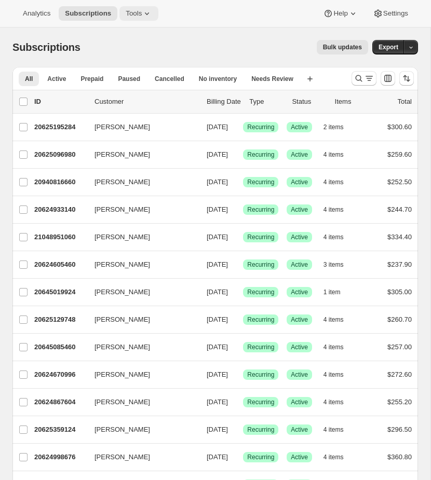
click at [145, 15] on icon at bounding box center [147, 13] width 10 height 10
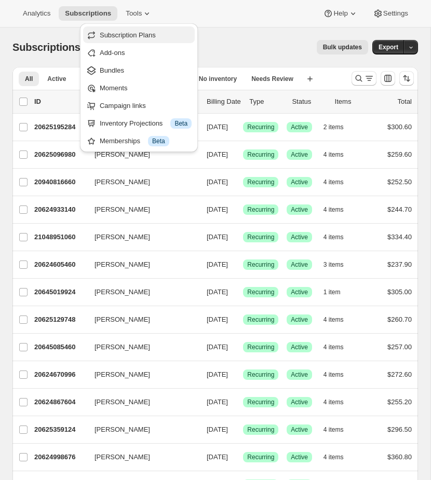
click at [129, 35] on span "Subscription Plans" at bounding box center [128, 35] width 56 height 8
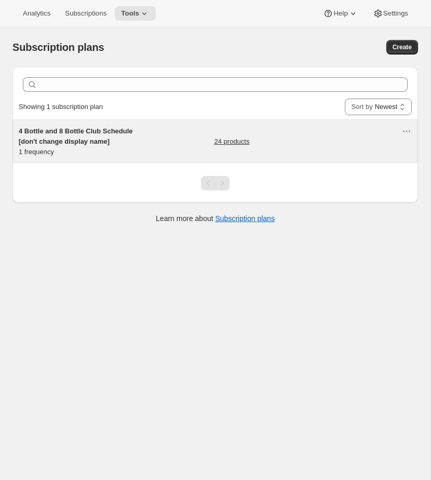
click at [179, 145] on div "4 Bottle and 8 Bottle Club Schedule [don't change display name] 1 frequency 24 …" at bounding box center [210, 141] width 382 height 31
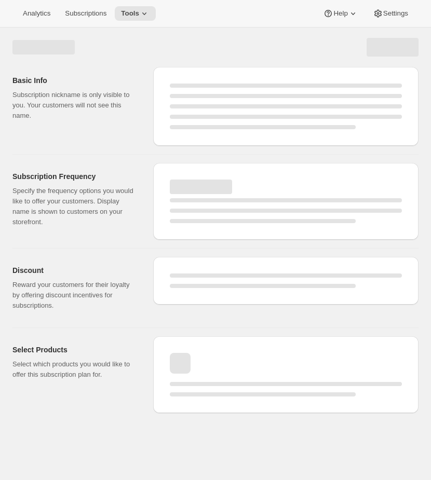
select select "WEEK"
select select "MONTH"
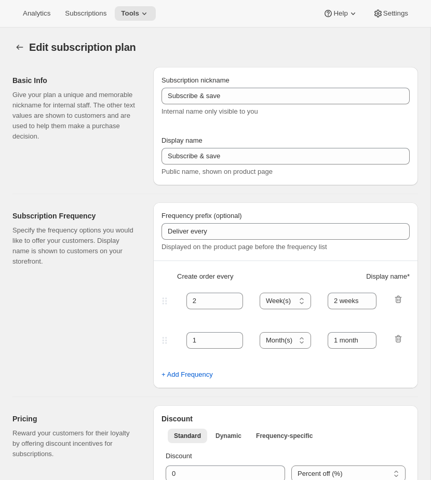
type input "4 Bottle and 8 Bottle Club Schedule [don't change display name]"
type input "Quarterly Club"
type input "3"
select select "MONTH"
type input "3 months"
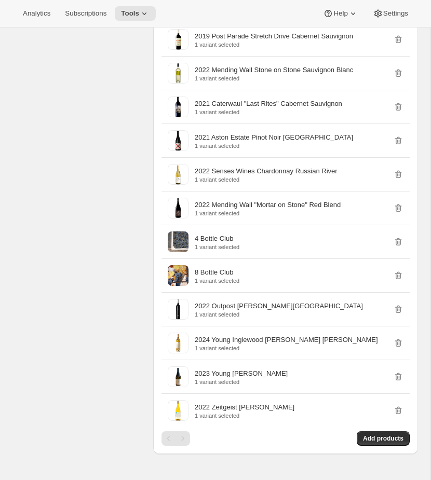
scroll to position [1095, 0]
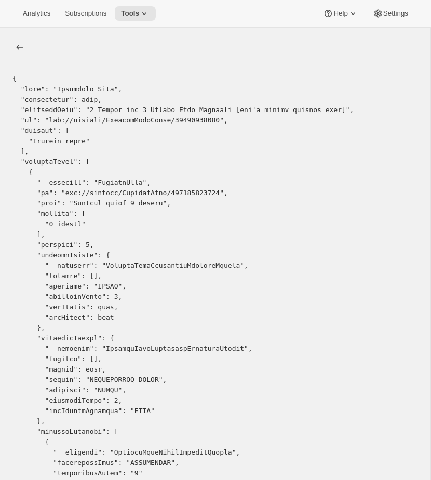
copy pre "690478252308"
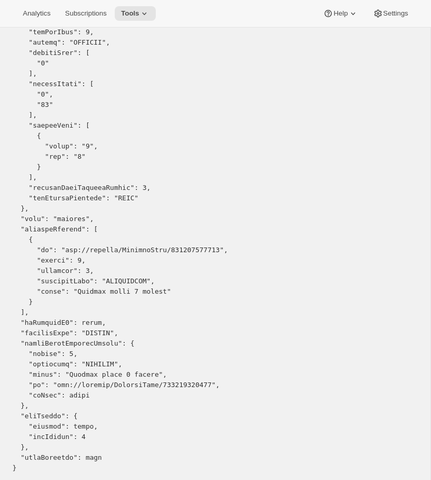
scroll to position [1159, 0]
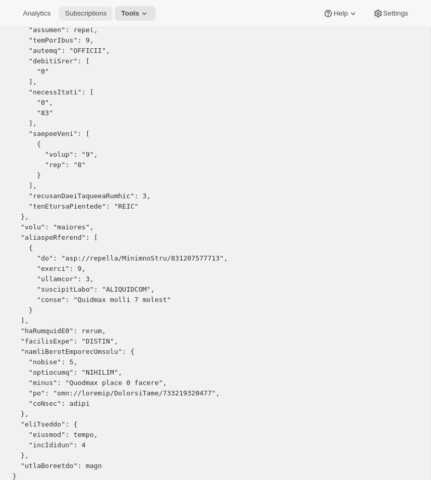
click at [75, 12] on span "Subscriptions" at bounding box center [85, 13] width 41 height 8
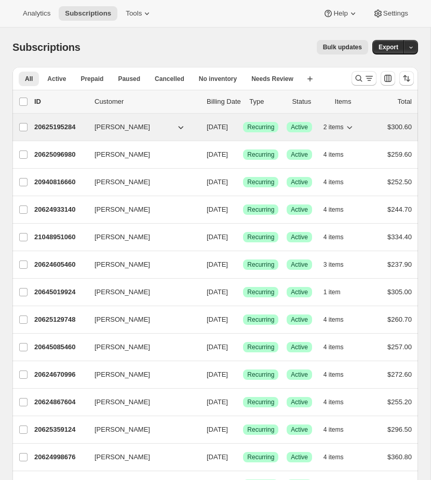
click at [274, 125] on span "Recurring" at bounding box center [260, 127] width 27 height 8
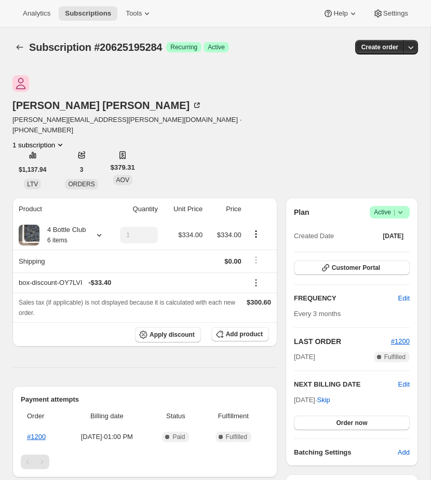
click at [215, 121] on div "Elaine Smit elaine.smit@comcast.net · +19258789932 1 subscription $1,137.94 LTV…" at bounding box center [214, 132] width 405 height 114
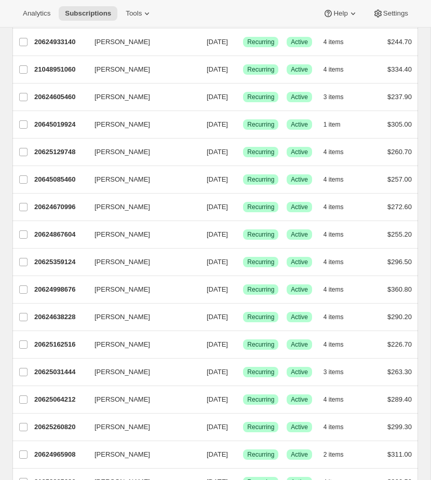
scroll to position [173, 0]
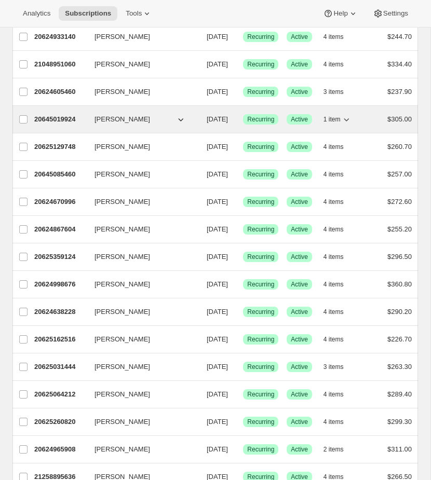
click at [331, 127] on div "20645019924 Gary Jabara 09/08/2025 Success Recurring Success Active 1 item $305…" at bounding box center [222, 119] width 377 height 15
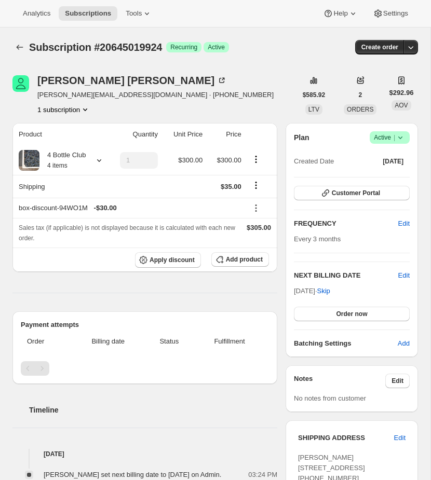
click at [141, 48] on span "Subscription #20645019924" at bounding box center [95, 46] width 133 height 11
copy span "20645019924"
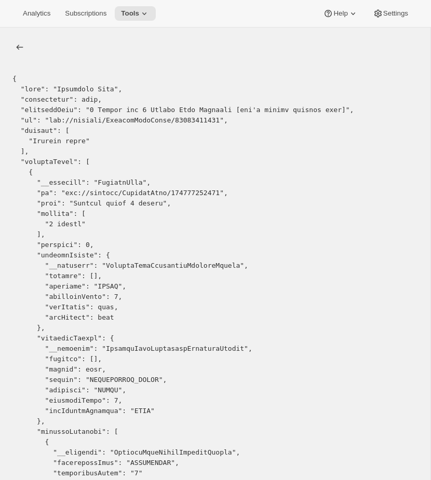
copy pre "690478252308"
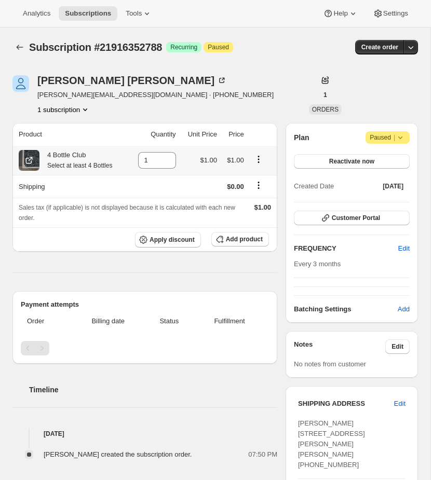
click at [256, 157] on icon "Product actions" at bounding box center [258, 159] width 10 height 10
click at [111, 199] on th "Sales tax (if applicable) is not displayed because it is calculated with each n…" at bounding box center [144, 213] width 265 height 30
click at [244, 239] on span "Add product" at bounding box center [244, 239] width 37 height 8
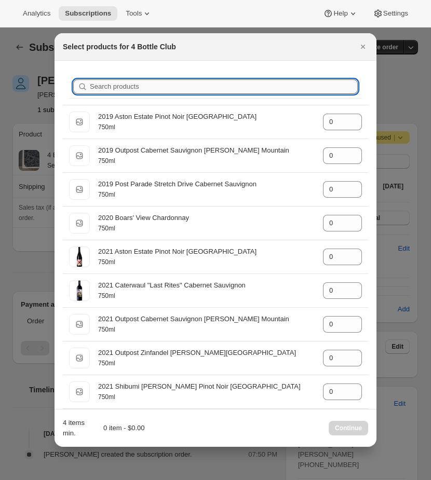
click at [123, 91] on input "Search products" at bounding box center [224, 86] width 268 height 15
paste input "2022 Mending Wall “Mortar on Stone” Red Blend"
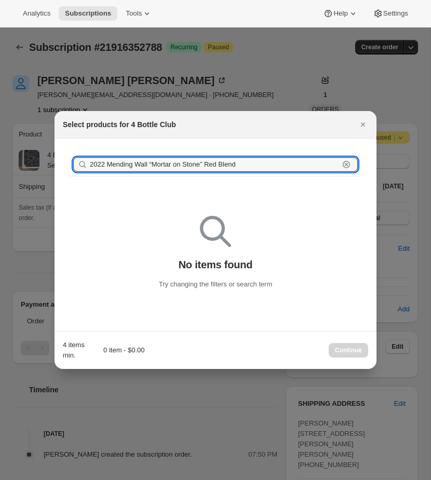
drag, startPoint x: 153, startPoint y: 164, endPoint x: 494, endPoint y: 149, distance: 341.2
click at [430, 149] on html "Analytics Subscriptions Tools Help Settings Skip to content Subscription #21916…" at bounding box center [215, 240] width 431 height 480
click at [265, 161] on input "2022 Mending Wall “Mortar on Stone” Red Blend" at bounding box center [214, 164] width 249 height 15
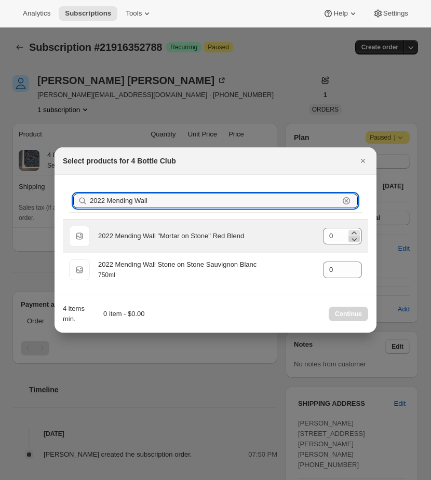
type input "2022 Mending Wall"
click at [352, 234] on icon ":r26:" at bounding box center [354, 239] width 10 height 10
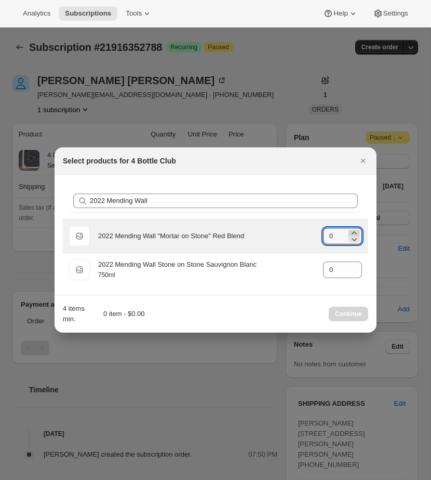
click at [355, 233] on icon ":r26:" at bounding box center [354, 233] width 10 height 10
type input "1"
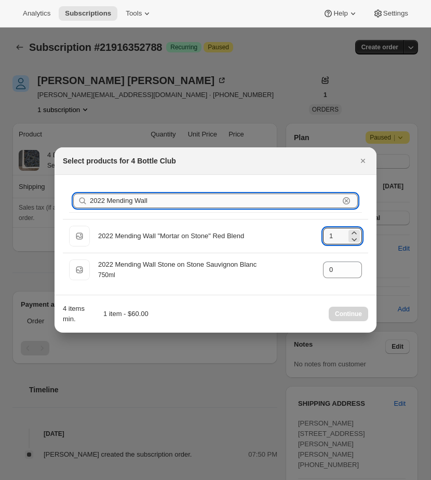
click at [157, 205] on input "2022 Mending Wall" at bounding box center [214, 200] width 249 height 15
paste input "Caterwaul Caberne"
type input "Caterwaul Caberne"
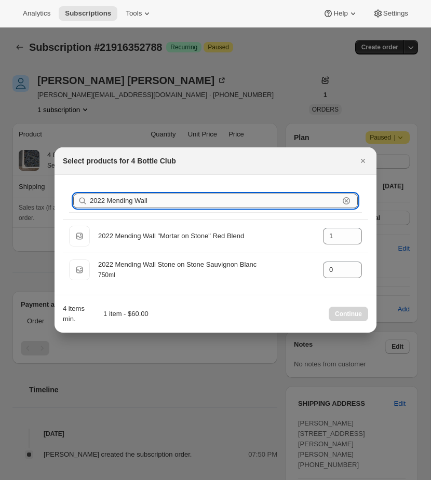
type input "0"
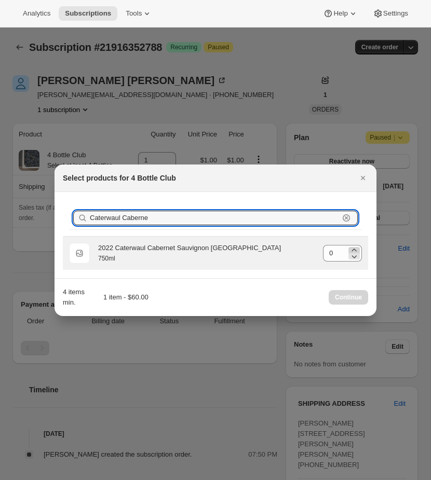
type input "Caterwaul Caberne"
click at [353, 248] on icon ":r26:" at bounding box center [354, 250] width 10 height 10
type input "1"
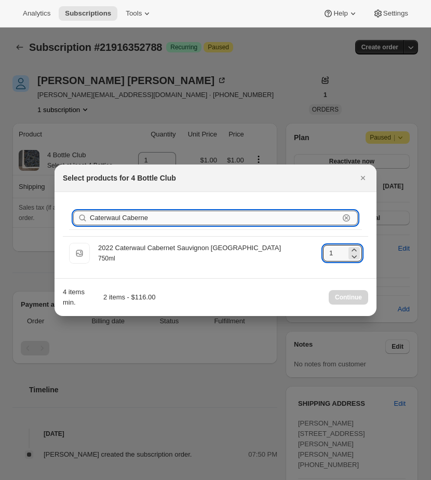
click at [167, 215] on input "Caterwaul Caberne" at bounding box center [214, 218] width 249 height 15
paste input "Shibumi Knoll"
type input "Shibumi Knoll"
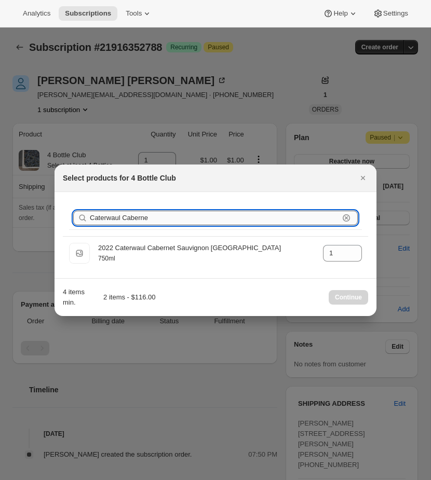
type input "0"
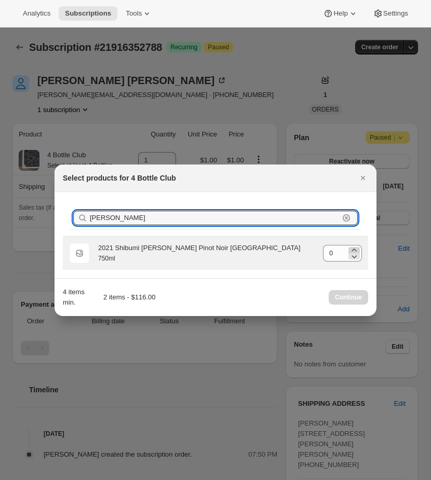
type input "Shibumi Knoll"
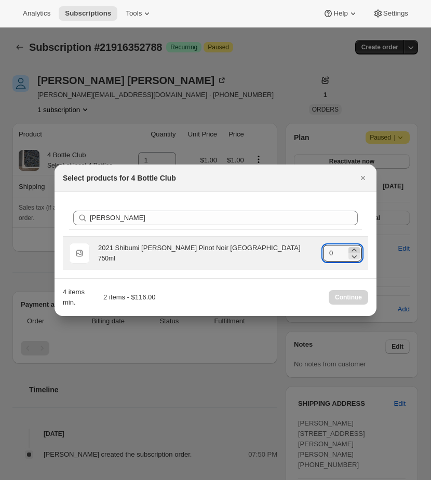
click at [356, 250] on icon ":r26:" at bounding box center [354, 250] width 10 height 10
type input "1"
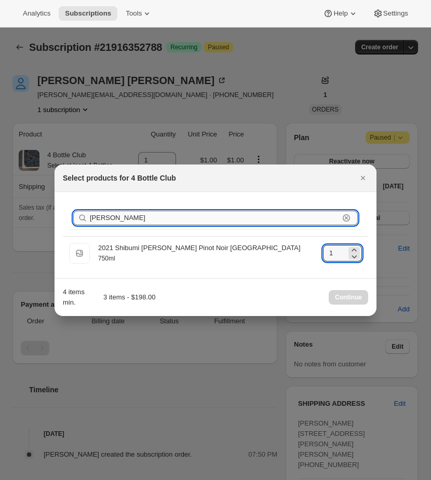
click at [167, 215] on input "Shibumi Knoll" at bounding box center [214, 218] width 249 height 15
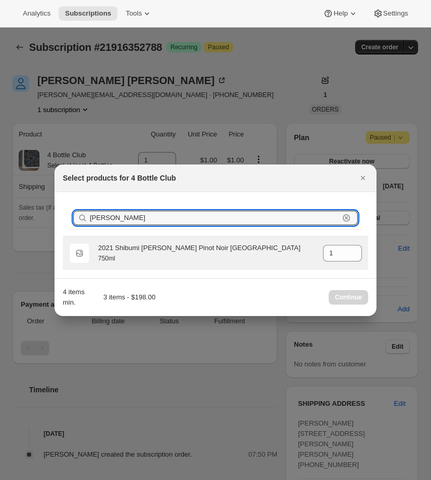
paste input "Aston Estate"
type input "Aston Estate"
type input "0"
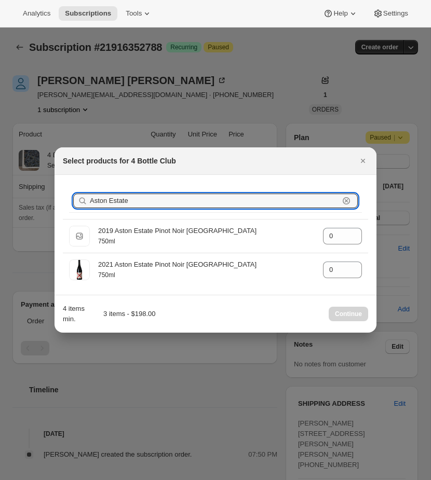
type input "Aston Estate"
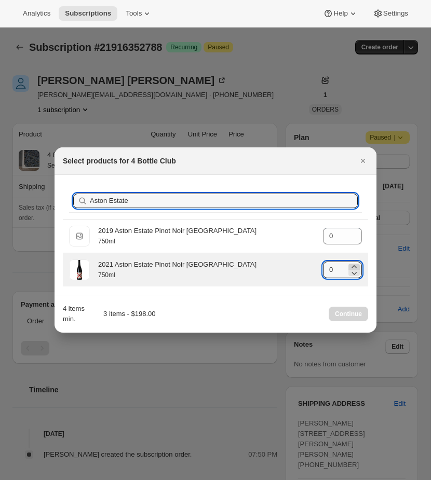
click at [355, 266] on icon ":r26:" at bounding box center [353, 266] width 5 height 3
type input "1"
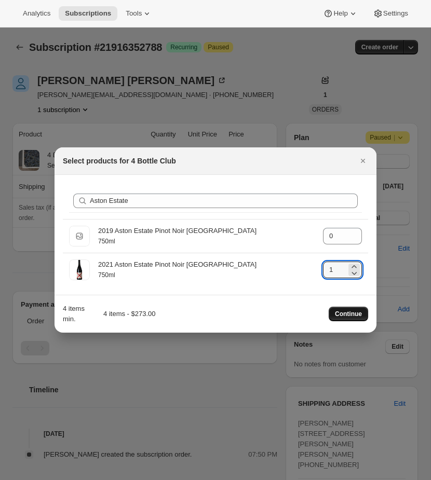
click at [356, 317] on span "Continue" at bounding box center [348, 314] width 27 height 8
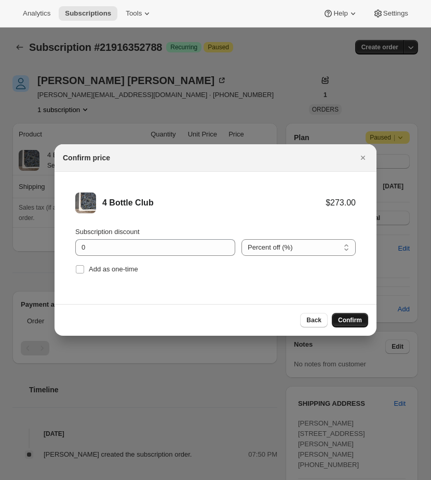
click at [354, 320] on span "Confirm" at bounding box center [350, 320] width 24 height 8
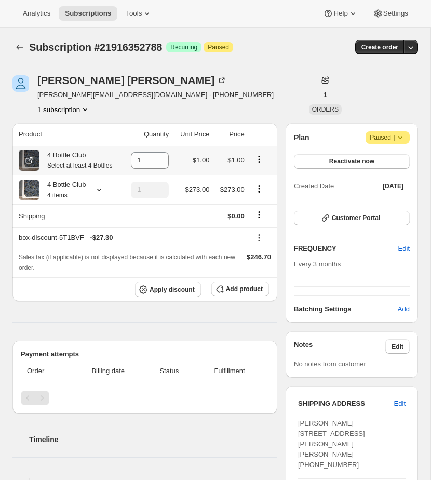
click at [261, 163] on icon "Product actions" at bounding box center [259, 159] width 10 height 10
click at [141, 164] on input "1" at bounding box center [142, 160] width 22 height 17
click at [159, 165] on icon at bounding box center [161, 163] width 5 height 3
type input "0"
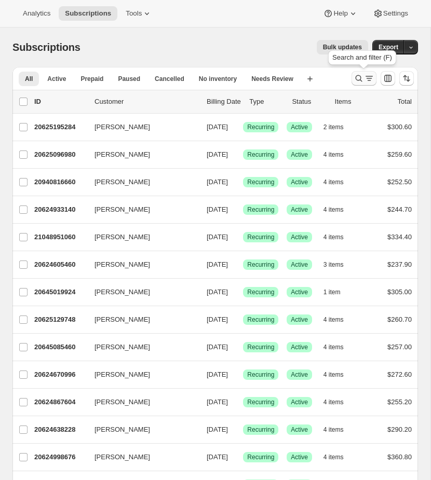
click at [355, 79] on icon "Search and filter results" at bounding box center [358, 78] width 10 height 10
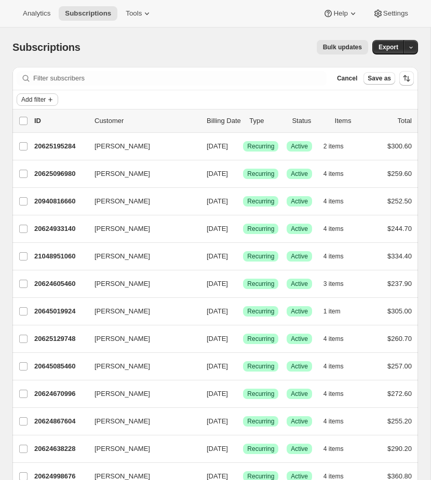
click at [49, 101] on icon "Add filter" at bounding box center [50, 99] width 8 height 8
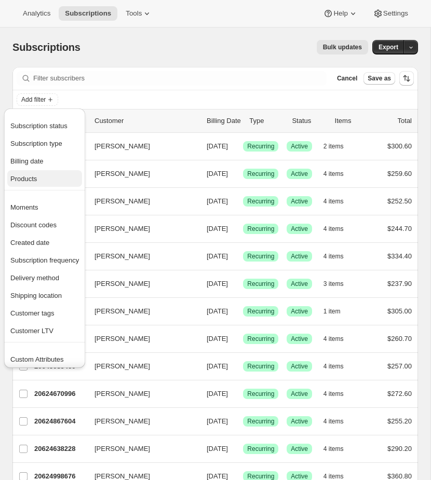
click at [57, 182] on span "Products" at bounding box center [44, 179] width 68 height 10
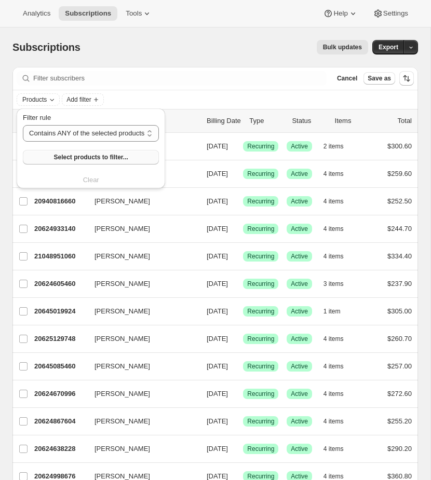
click at [79, 159] on span "Select products to filter..." at bounding box center [90, 157] width 74 height 8
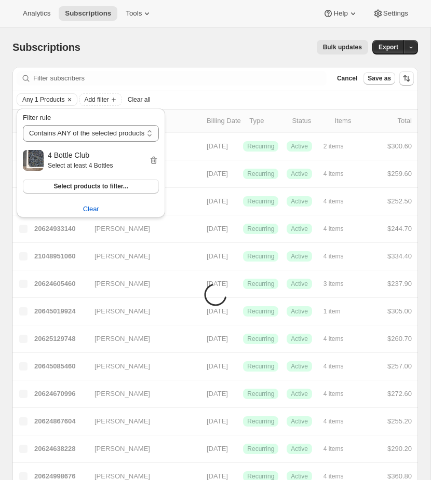
click at [197, 101] on div "Any 1 Products Add filter Clear all" at bounding box center [215, 99] width 397 height 12
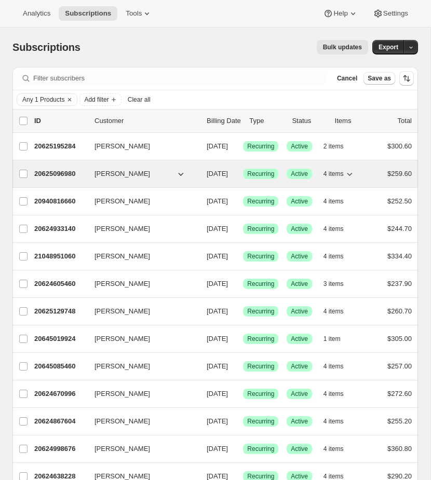
click at [299, 181] on div "20625096980 [PERSON_NAME] [DATE] Success Recurring Success Active 4 items $259.…" at bounding box center [222, 174] width 377 height 15
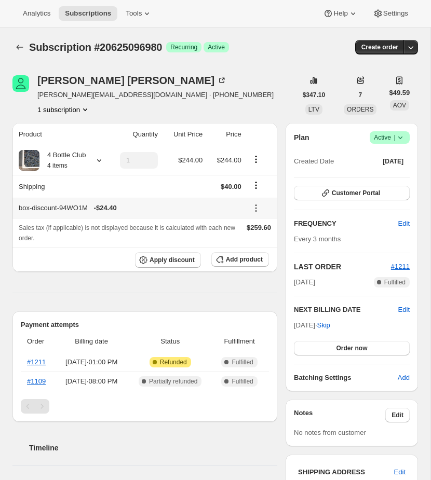
click at [253, 205] on icon at bounding box center [256, 208] width 10 height 10
click at [256, 224] on span "Edit" at bounding box center [259, 228] width 25 height 10
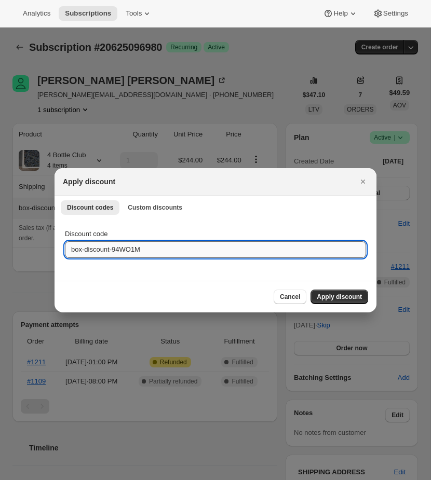
click at [160, 251] on input "box-discount-94WO1M" at bounding box center [215, 249] width 301 height 17
click at [359, 179] on icon "Close" at bounding box center [362, 181] width 10 height 10
